Goal: Task Accomplishment & Management: Complete application form

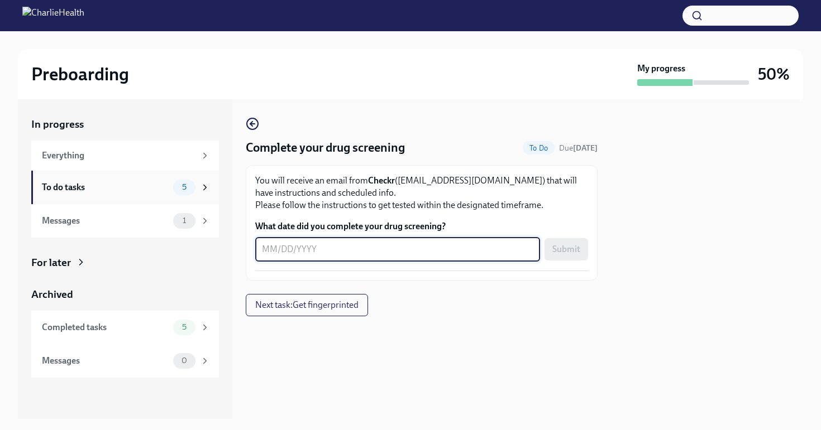
click at [69, 191] on div "To do tasks" at bounding box center [105, 187] width 127 height 12
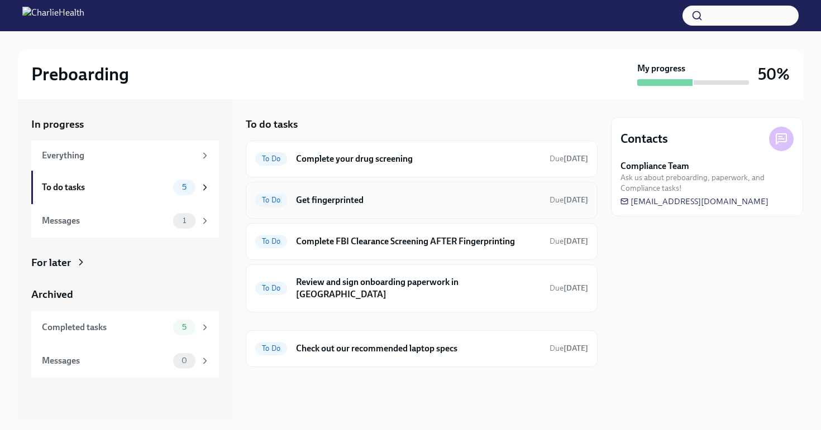
click at [459, 209] on div "To Do Get fingerprinted Due [DATE]" at bounding box center [422, 200] width 352 height 37
click at [470, 160] on h6 "Complete your drug screening" at bounding box center [418, 159] width 244 height 12
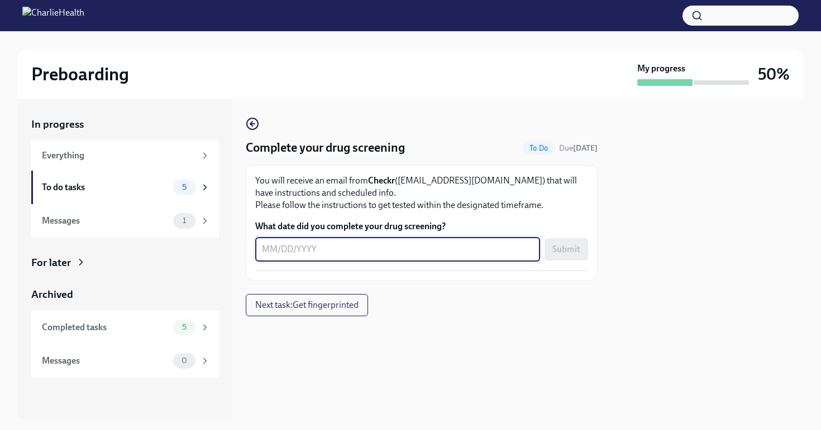
click at [275, 253] on textarea "What date did you complete your drug screening?" at bounding box center [397, 249] width 271 height 13
type textarea "-"
type textarea "9"
type textarea "[DATE]"
click at [568, 255] on span "Submit" at bounding box center [566, 249] width 28 height 11
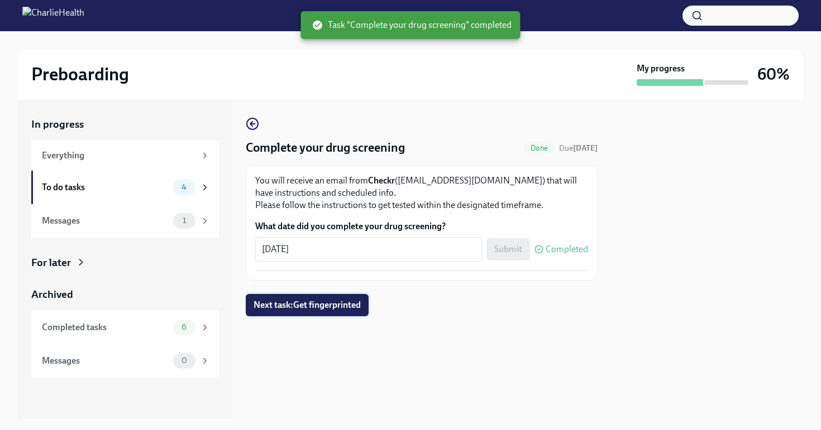
click at [332, 309] on span "Next task : Get fingerprinted" at bounding box center [306, 305] width 107 height 11
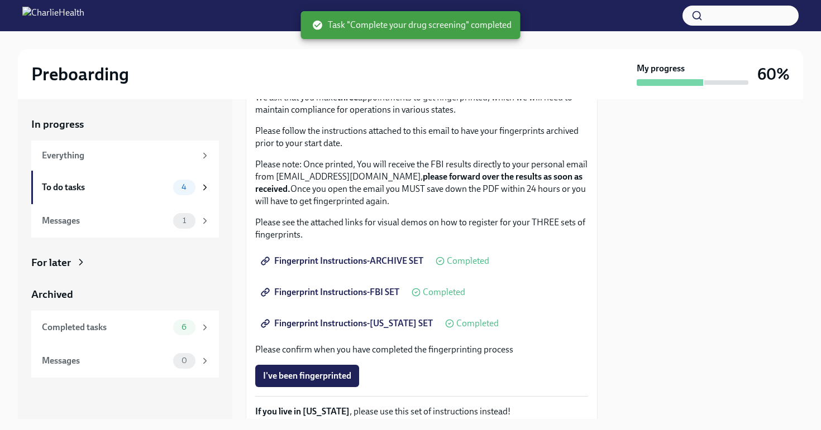
scroll to position [96, 0]
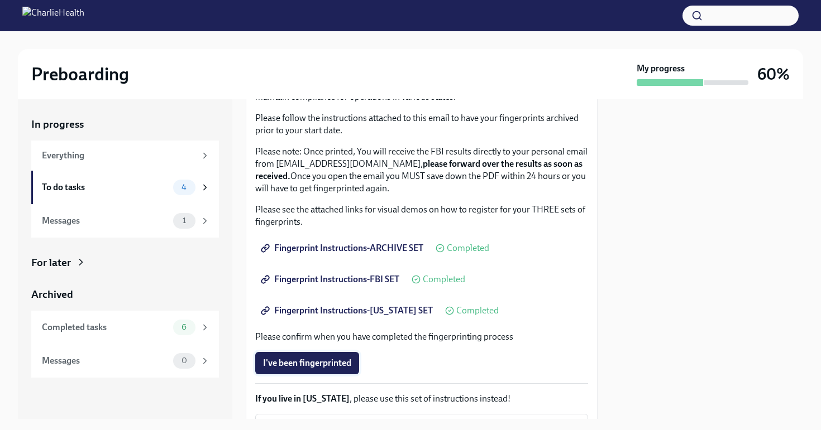
click at [298, 364] on span "I've been fingerprinted" at bounding box center [307, 363] width 88 height 11
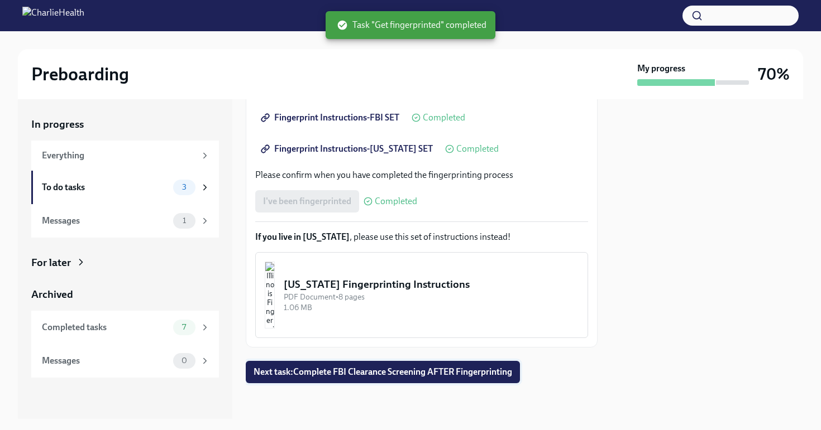
scroll to position [258, 0]
click at [402, 374] on span "Next task : Complete FBI Clearance Screening AFTER Fingerprinting" at bounding box center [382, 372] width 258 height 11
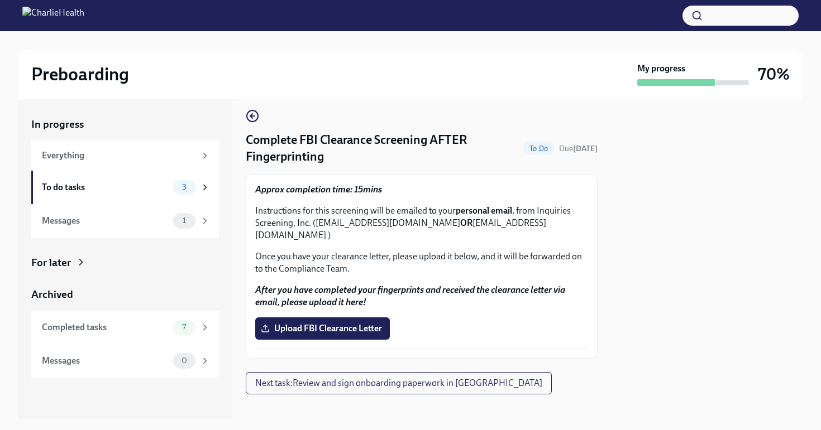
scroll to position [7, 0]
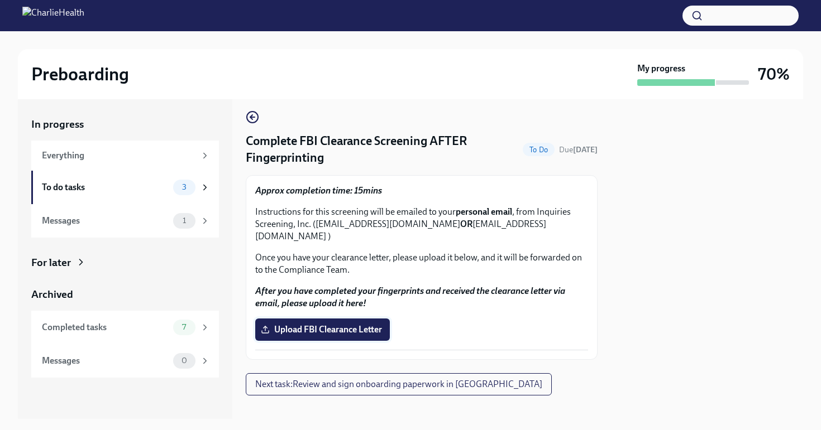
click at [317, 324] on span "Upload FBI Clearance Letter" at bounding box center [322, 329] width 119 height 11
click at [0, 0] on input "Upload FBI Clearance Letter" at bounding box center [0, 0] width 0 height 0
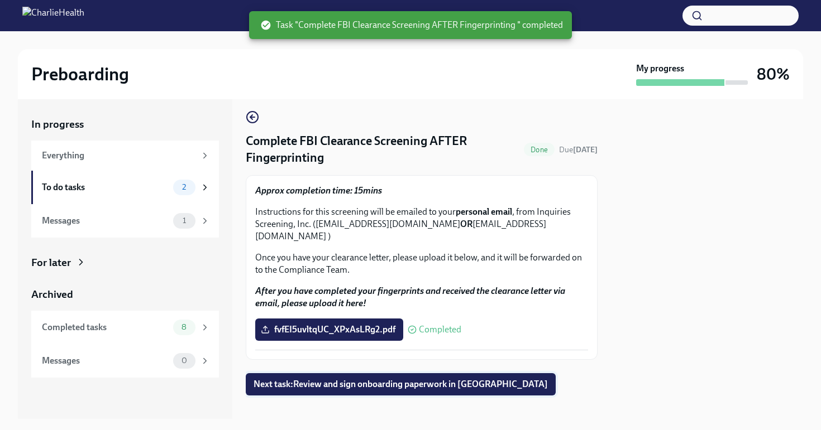
click at [464, 379] on span "Next task : Review and sign onboarding paperwork in [GEOGRAPHIC_DATA]" at bounding box center [400, 384] width 294 height 11
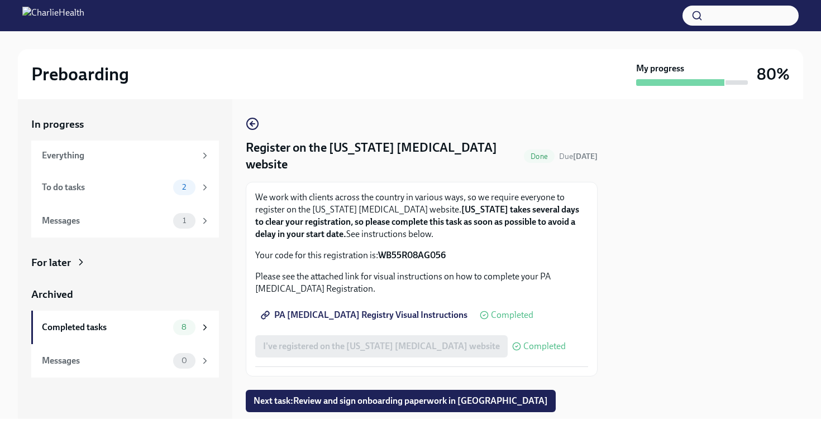
scroll to position [29, 0]
